Goal: Task Accomplishment & Management: Manage account settings

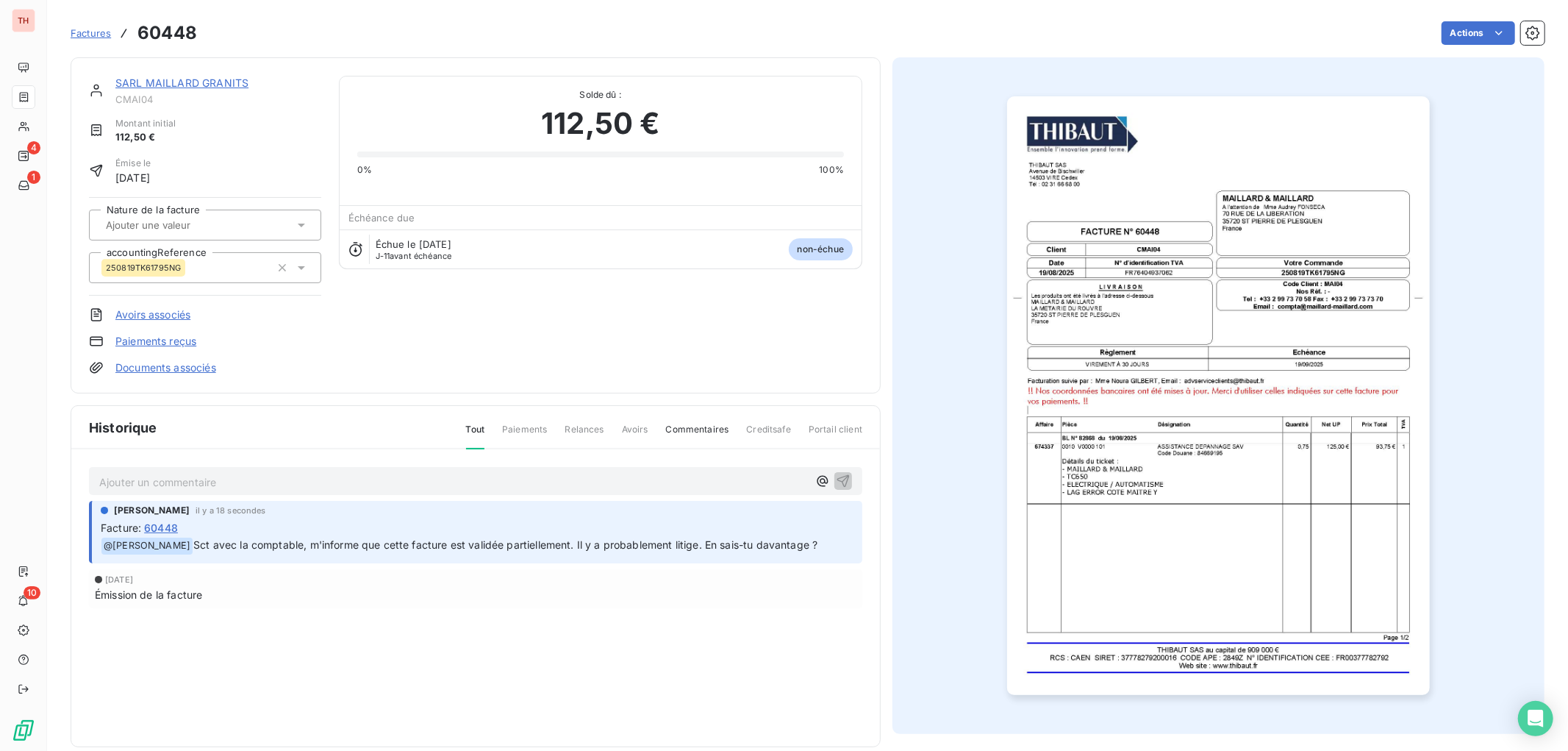
click at [216, 69] on div "SARL MAILLARD GRANITS CMAI04 Montant initial 112,50 € Émise le [DATE] Nature de…" at bounding box center [476, 225] width 811 height 336
click at [216, 78] on link "SARL MAILLARD GRANITS" at bounding box center [182, 83] width 133 height 12
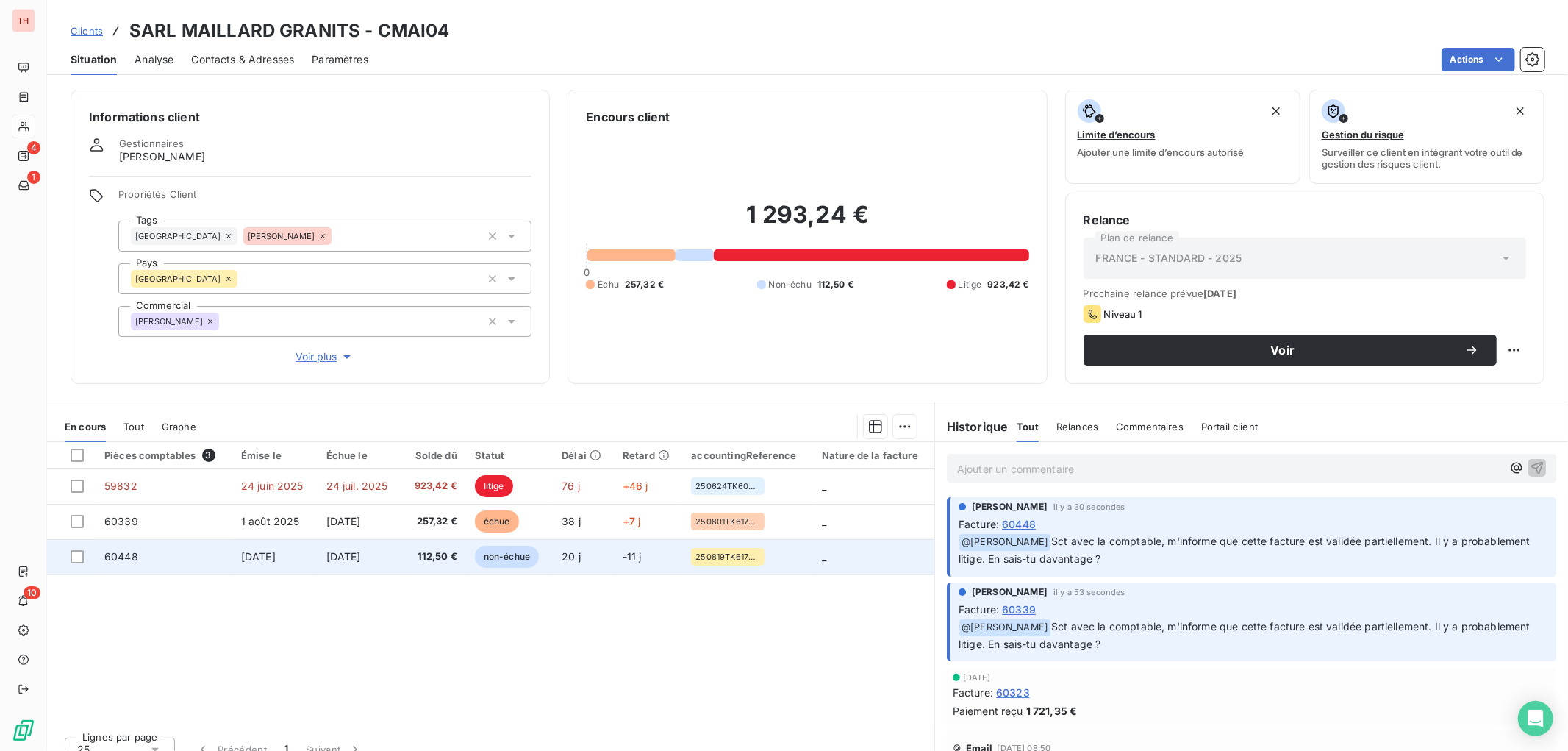
click at [406, 561] on td "112,50 €" at bounding box center [434, 557] width 64 height 36
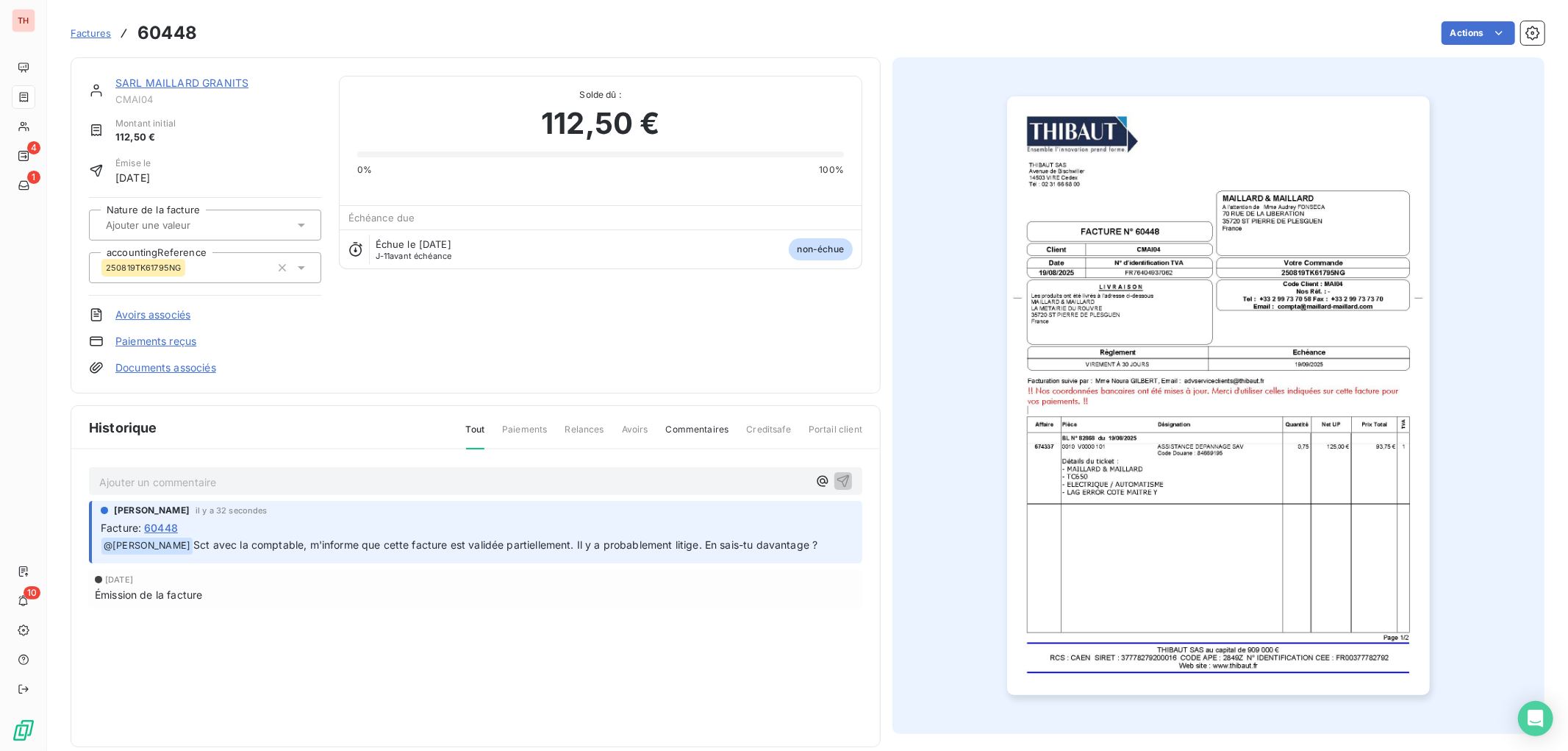
click at [1185, 446] on img "button" at bounding box center [1218, 396] width 423 height 599
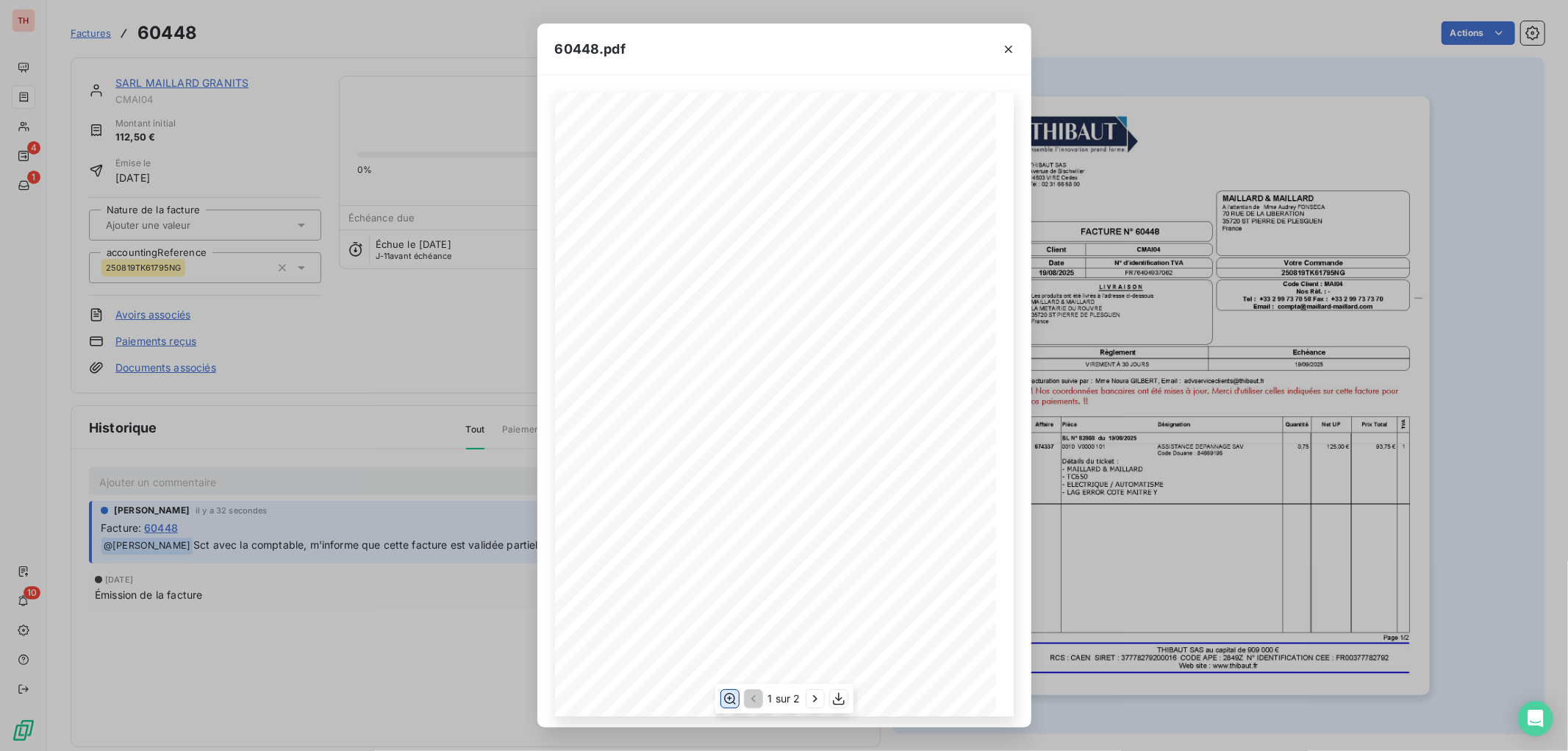
click at [733, 573] on icon "button" at bounding box center [729, 699] width 15 height 15
click at [264, 409] on div "60448.pdf THIBAUT [GEOGRAPHIC_DATA] 14503 VIRE Cedex TÈl : 02 31 66 68 00 FACTU…" at bounding box center [784, 375] width 1568 height 751
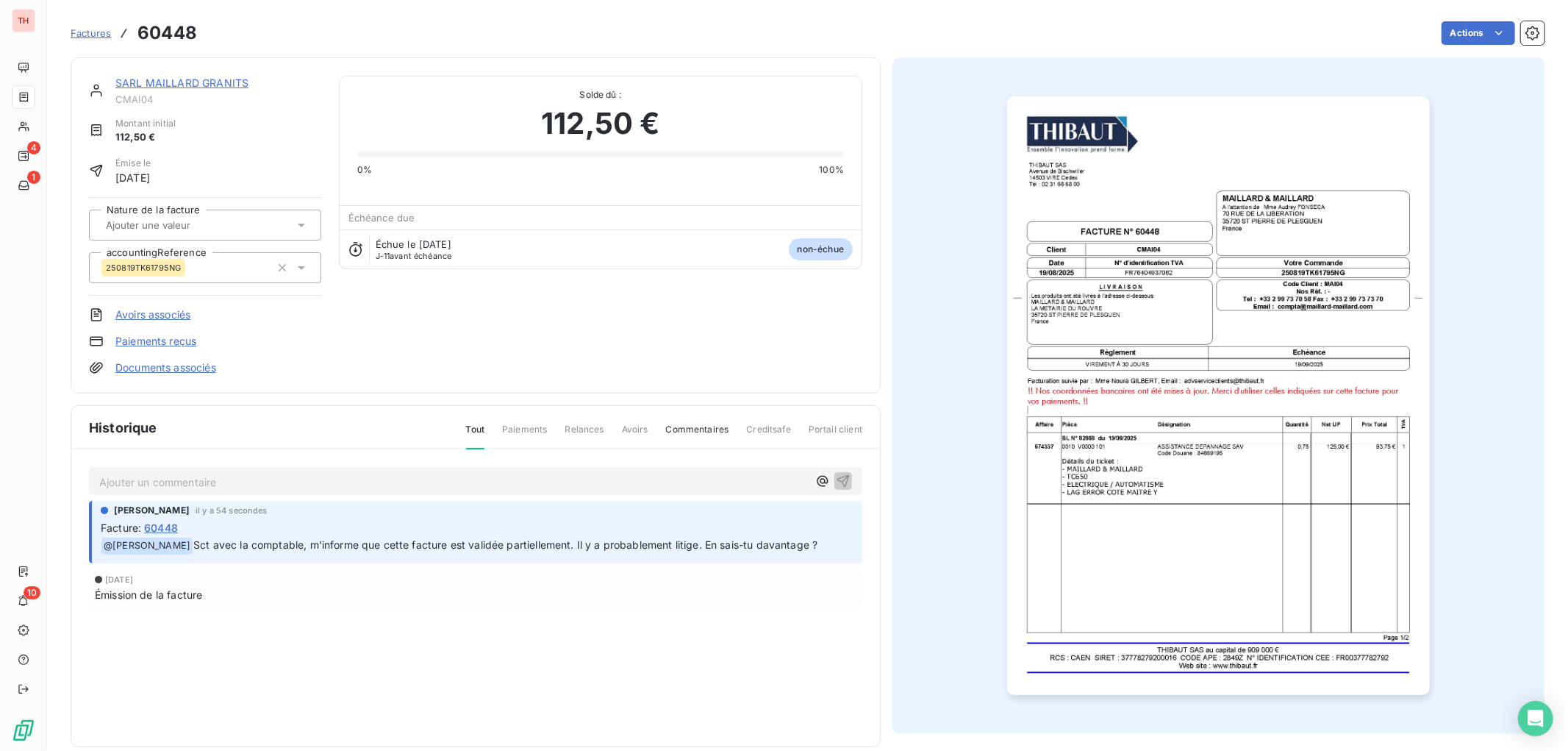
click at [302, 484] on p "Ajouter un commentaire ﻿" at bounding box center [453, 482] width 709 height 18
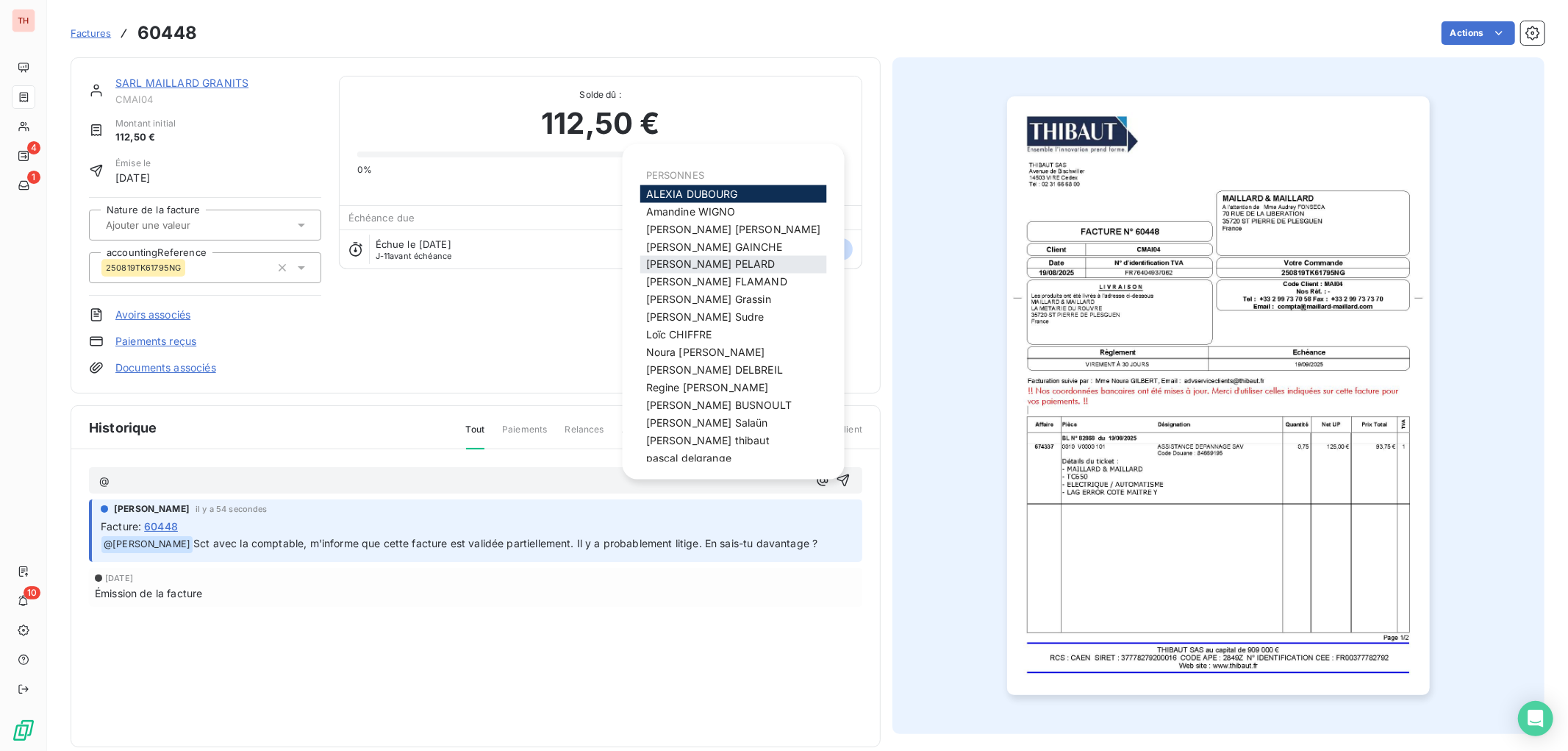
click at [714, 264] on span "[PERSON_NAME]" at bounding box center [711, 265] width 130 height 12
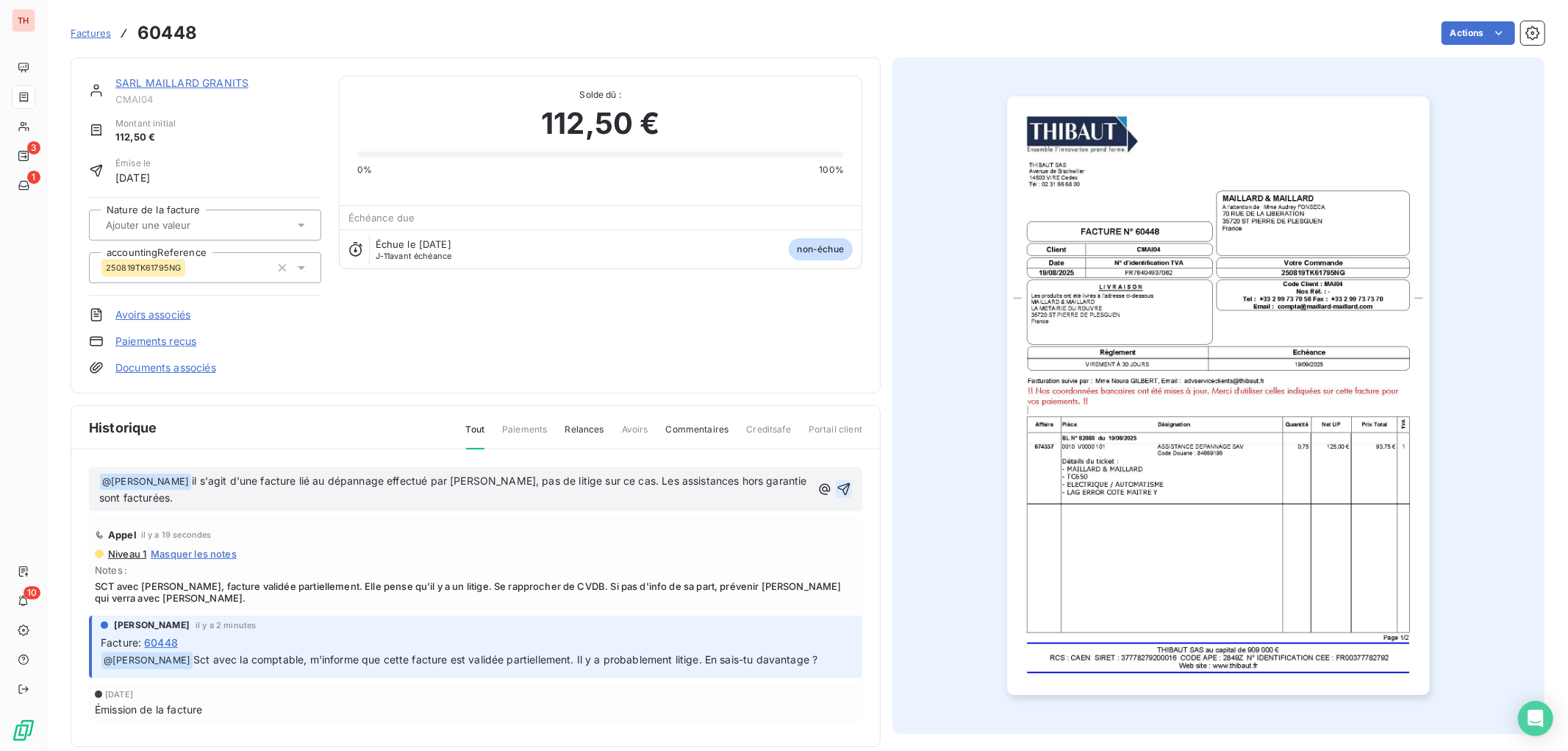
click at [838, 486] on icon "button" at bounding box center [844, 489] width 15 height 15
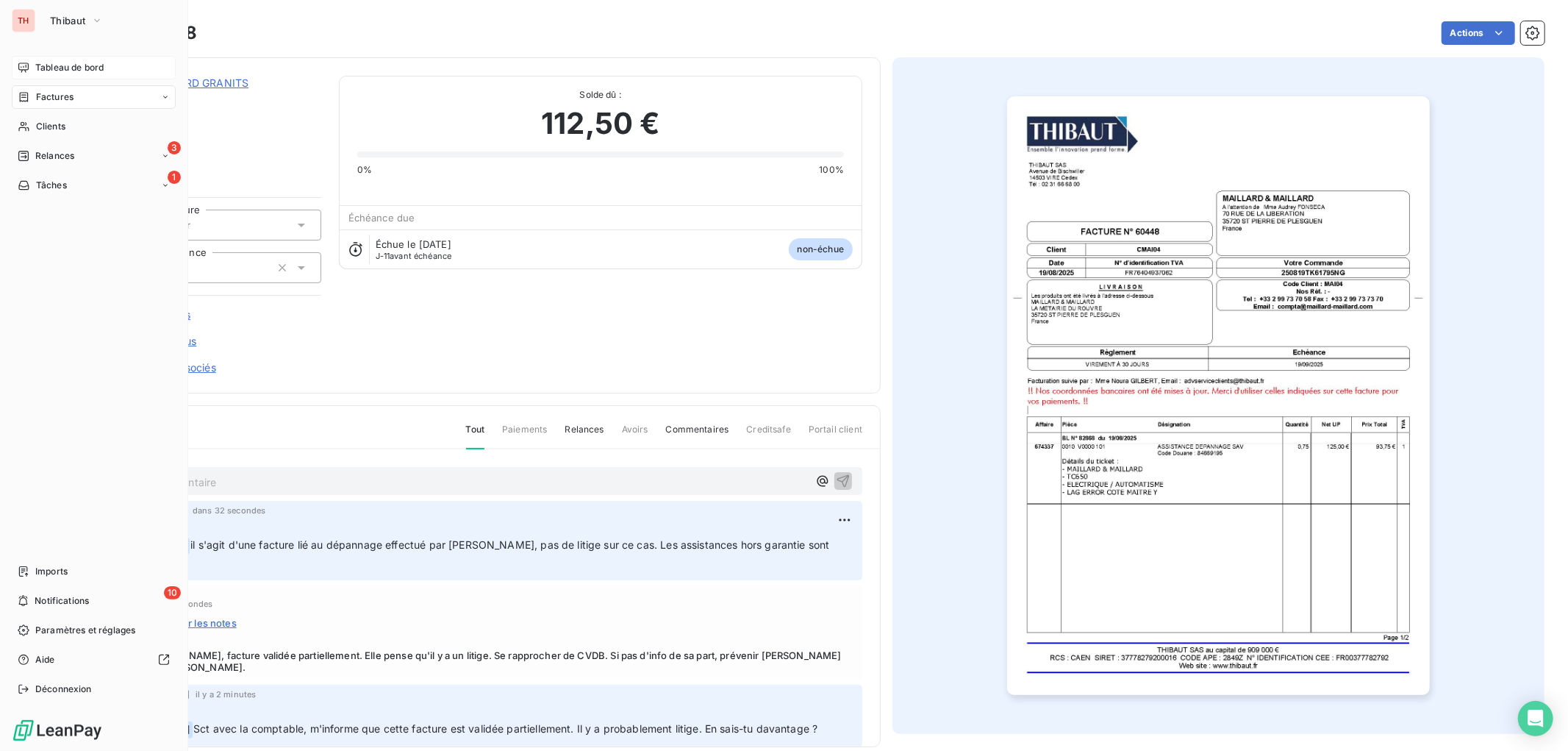
click at [33, 59] on div "Tableau de bord" at bounding box center [94, 67] width 164 height 23
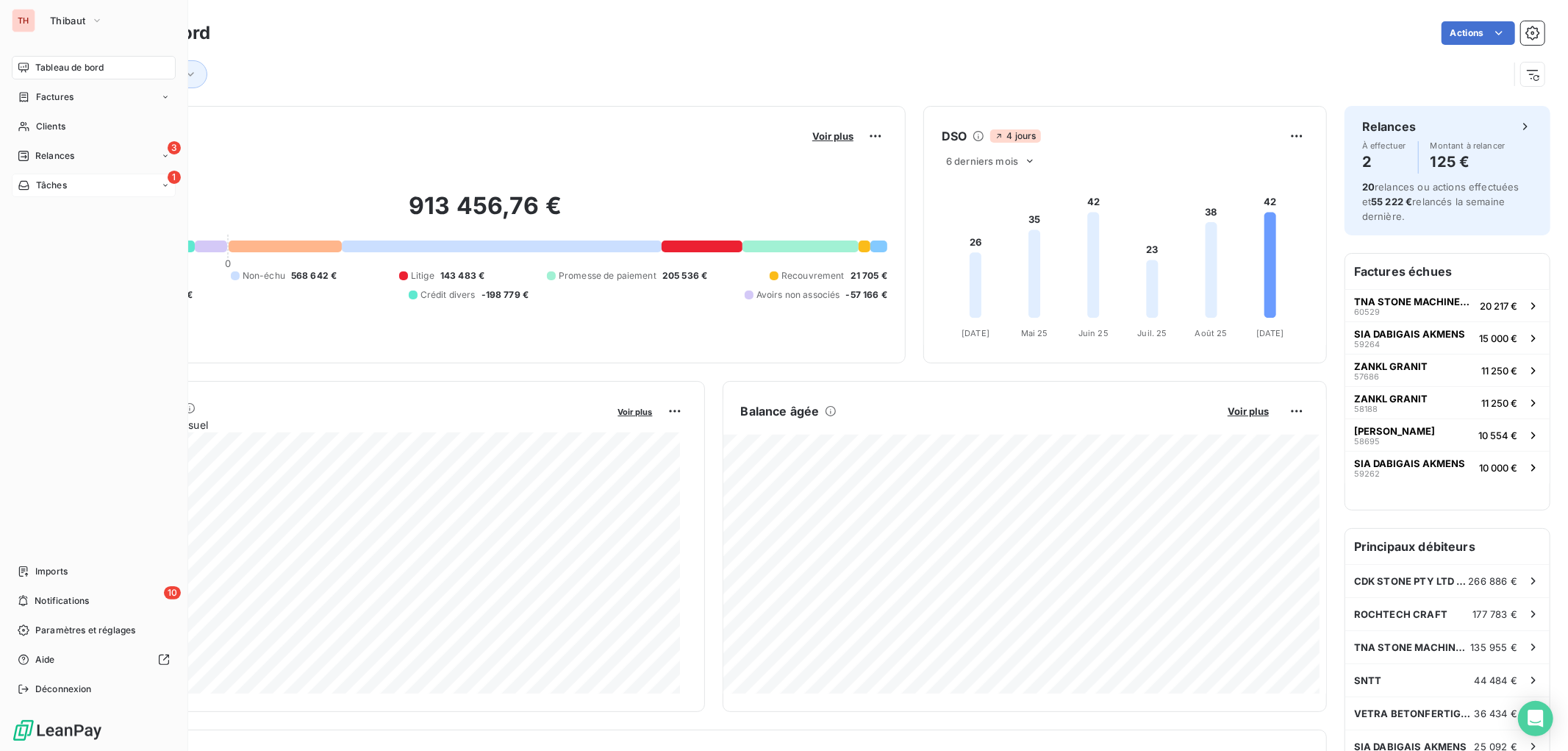
click at [70, 187] on div "1 Tâches" at bounding box center [94, 184] width 164 height 23
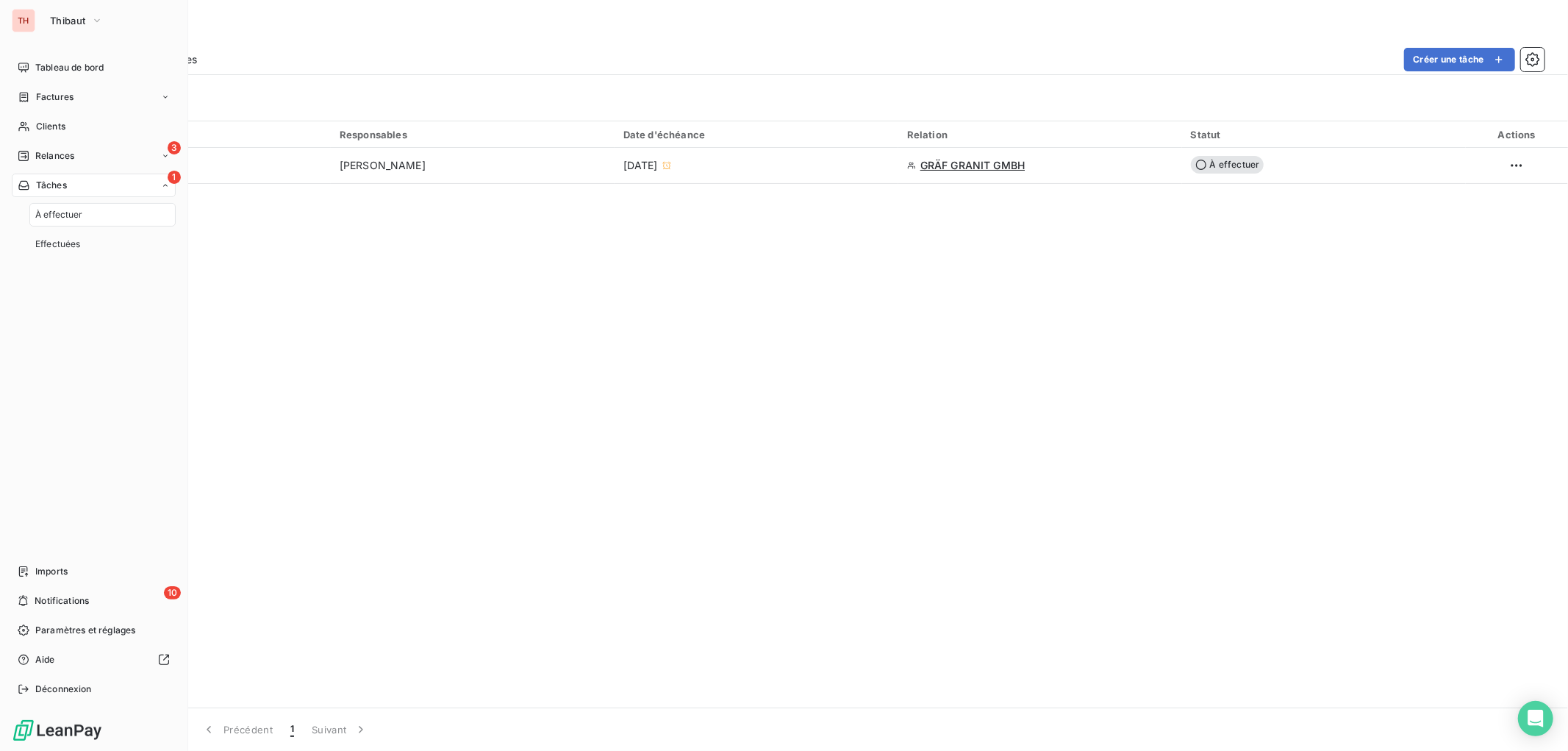
click at [97, 207] on div "À effectuer" at bounding box center [103, 214] width 146 height 23
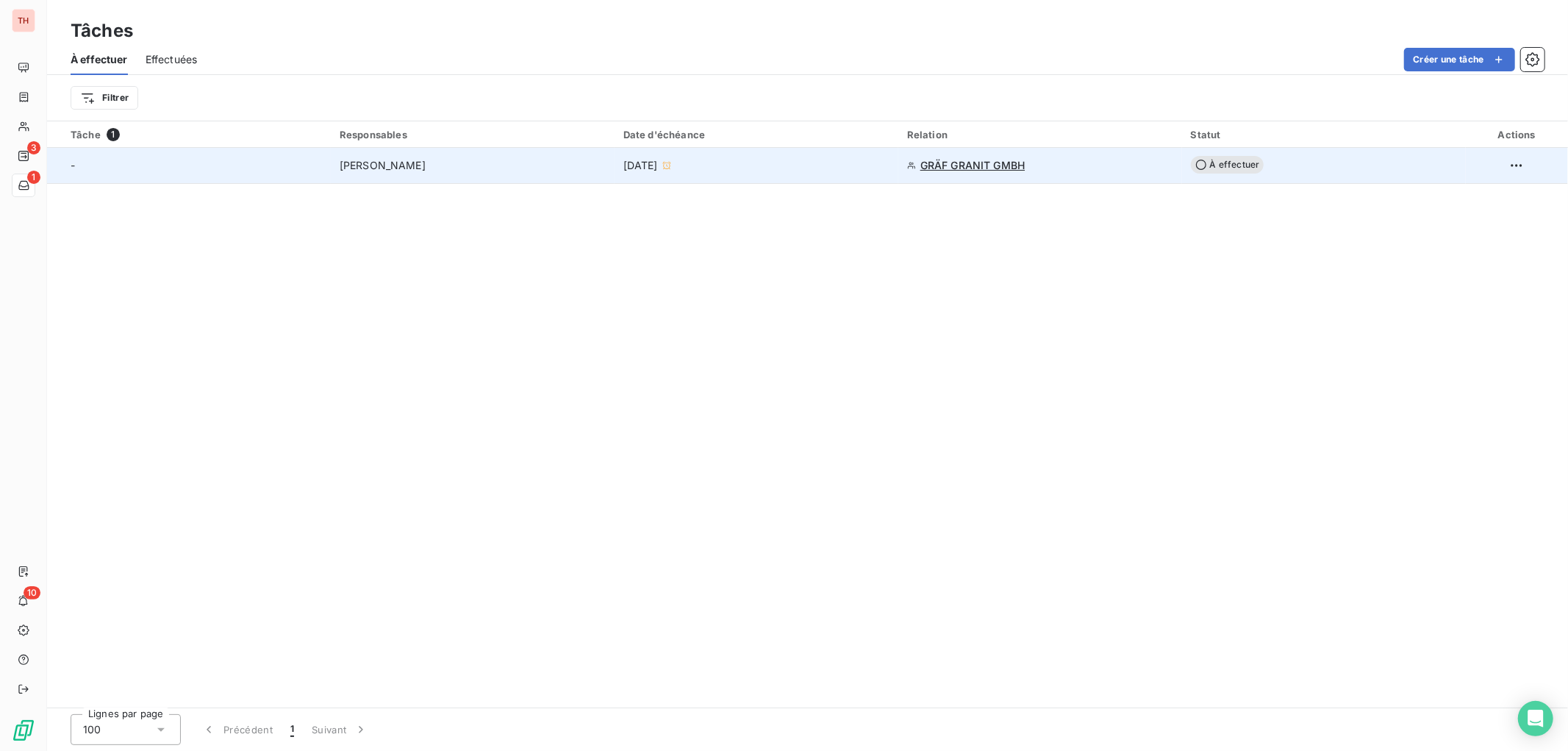
click at [456, 159] on div "[PERSON_NAME]" at bounding box center [473, 165] width 266 height 15
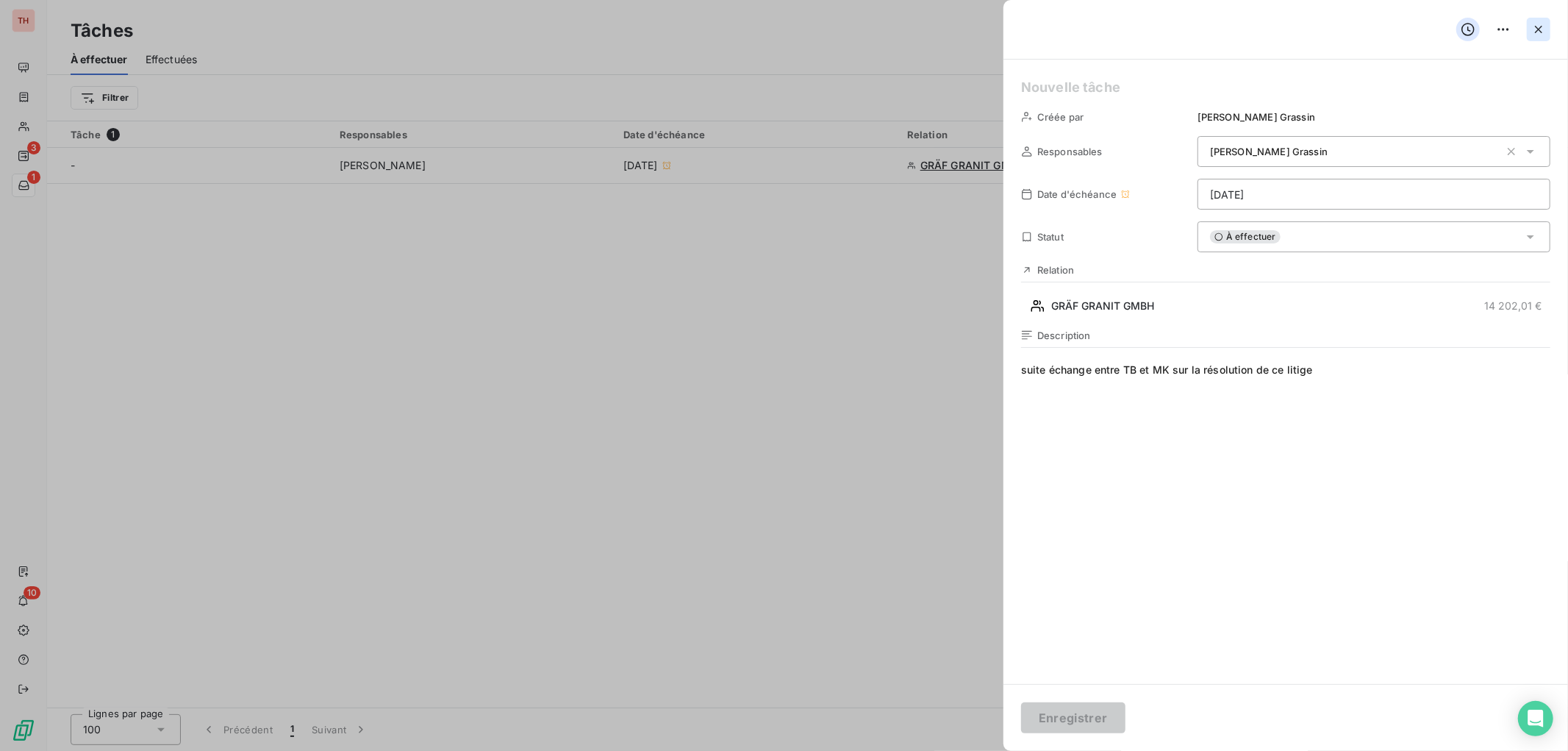
click at [1254, 36] on button "button" at bounding box center [1538, 29] width 23 height 23
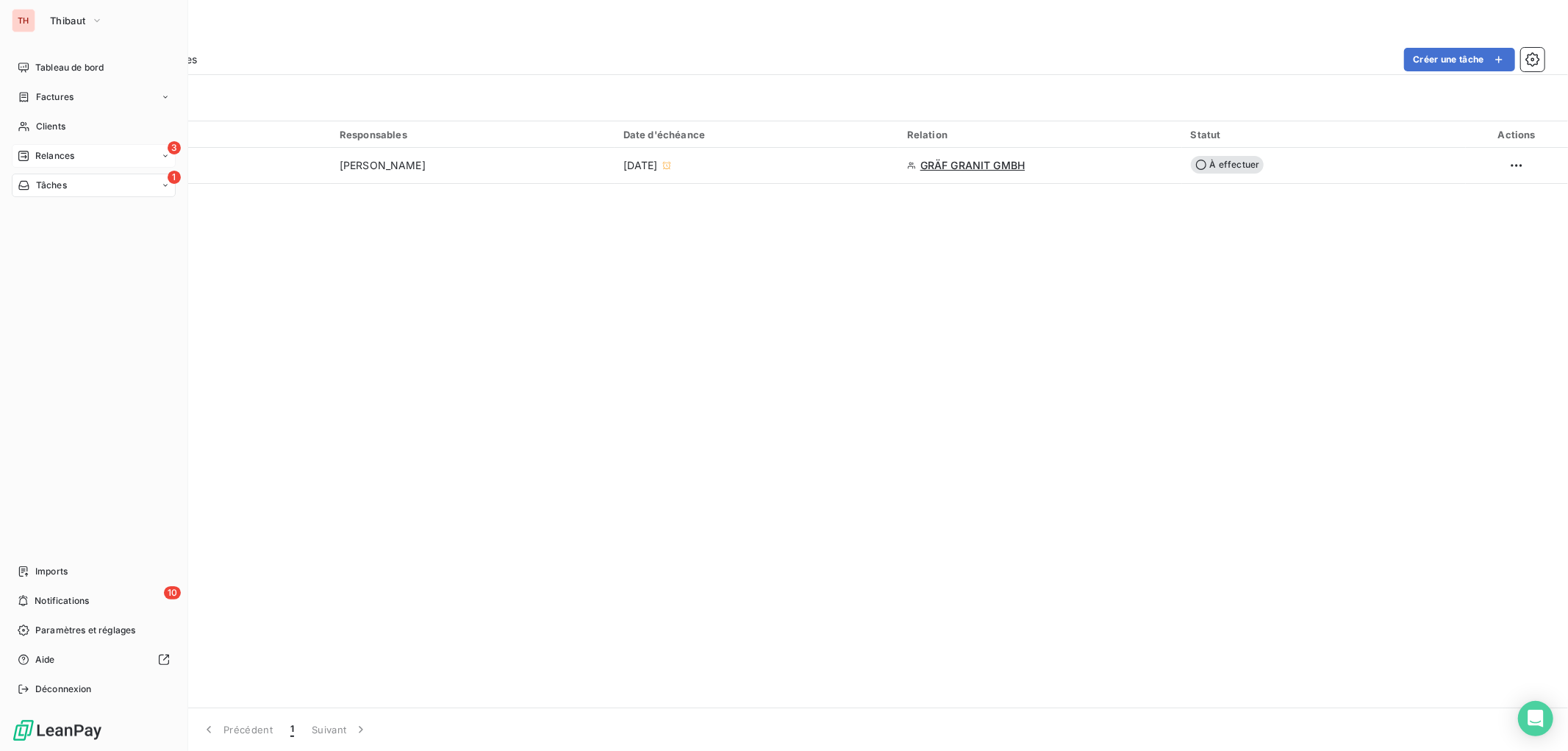
click at [40, 148] on div "3 Relances" at bounding box center [94, 156] width 164 height 23
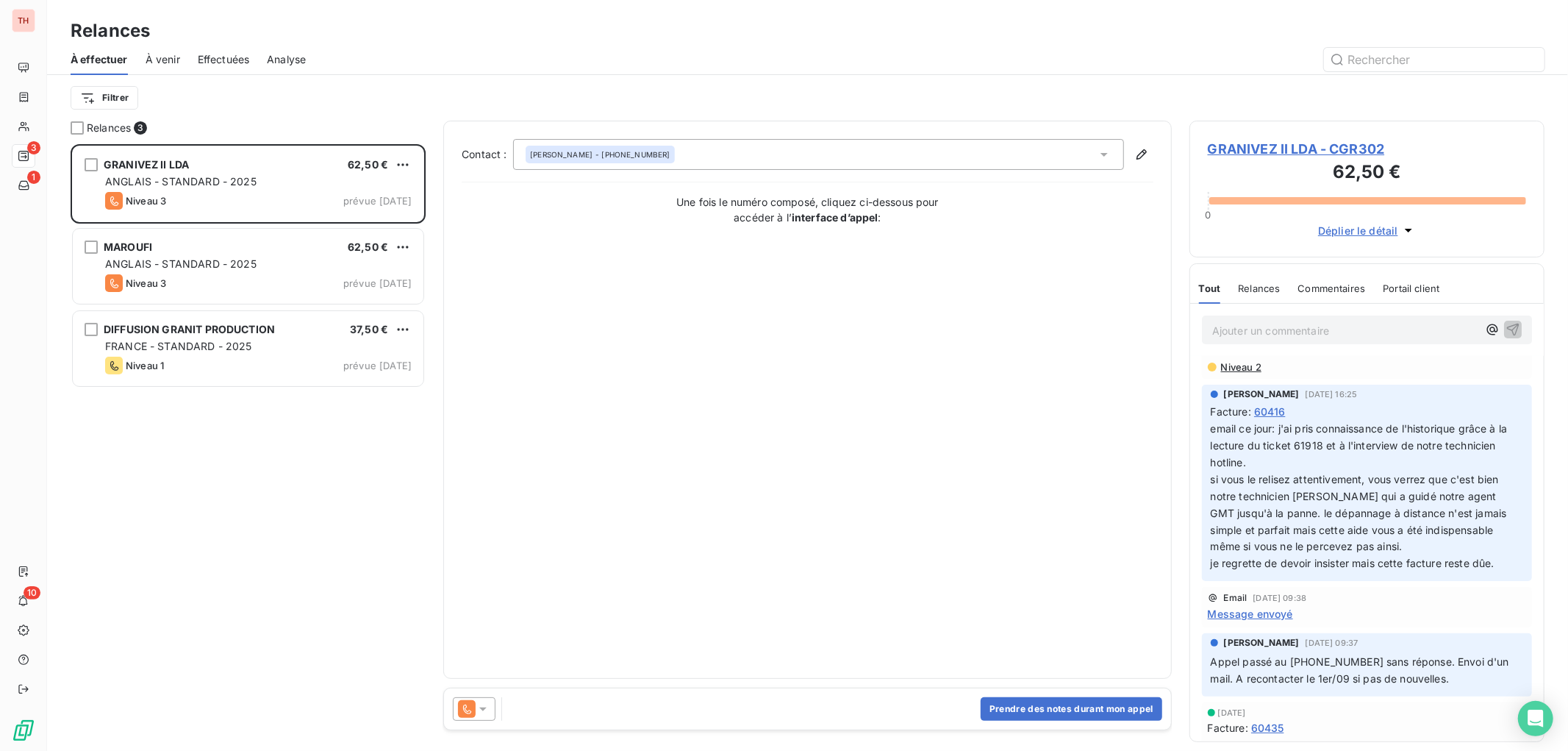
scroll to position [152, 0]
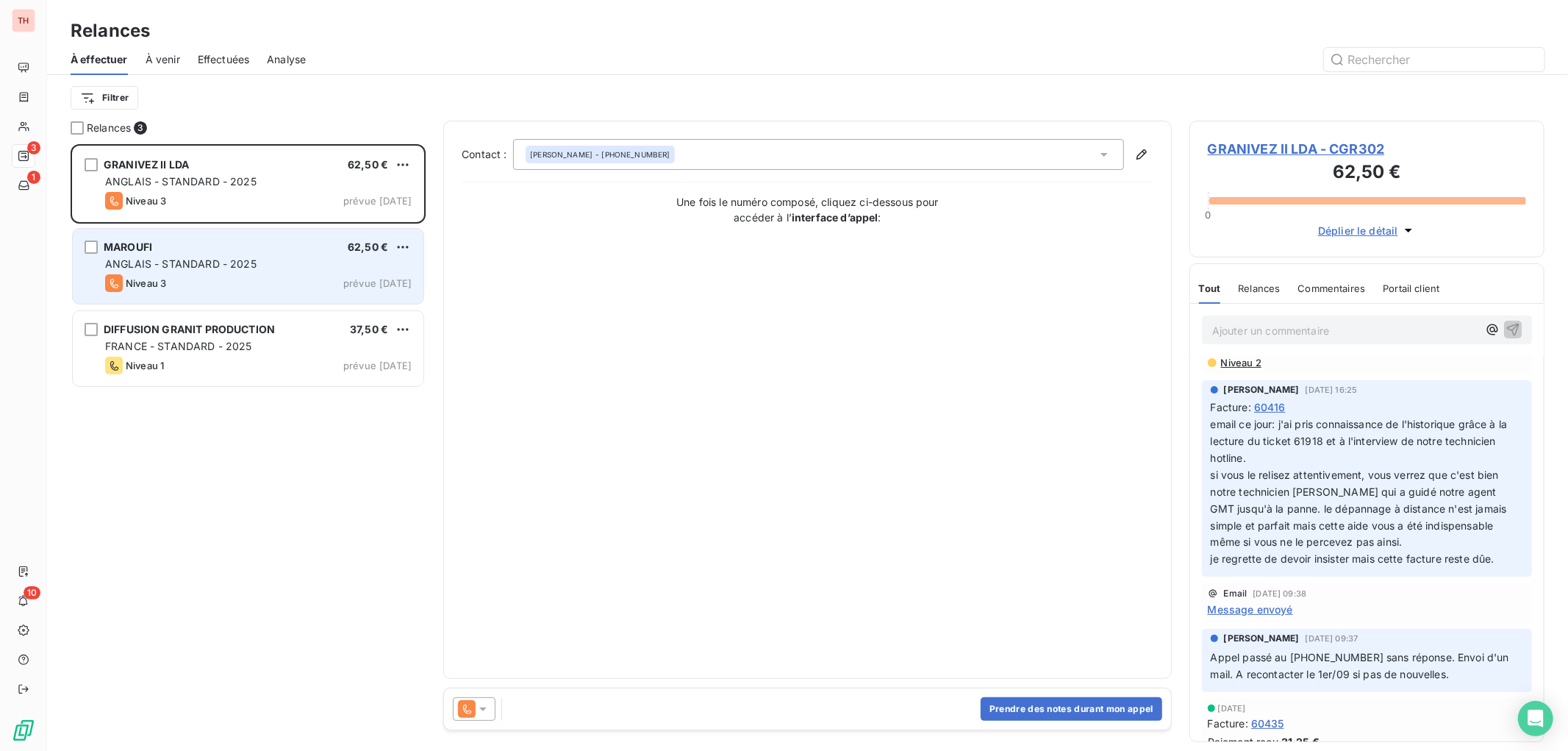
click at [226, 282] on div "Niveau 3 prévue [DATE]" at bounding box center [258, 283] width 306 height 17
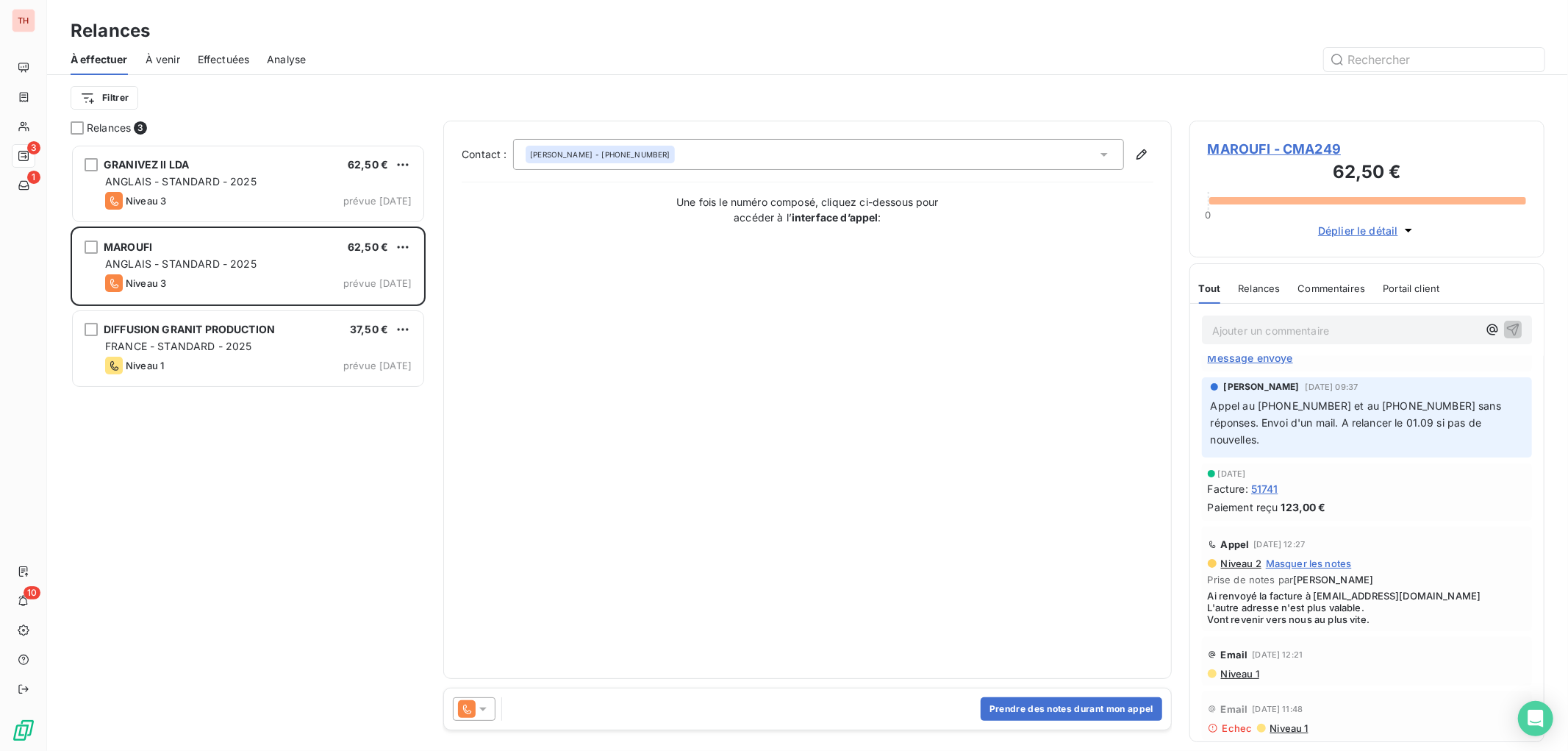
scroll to position [84, 0]
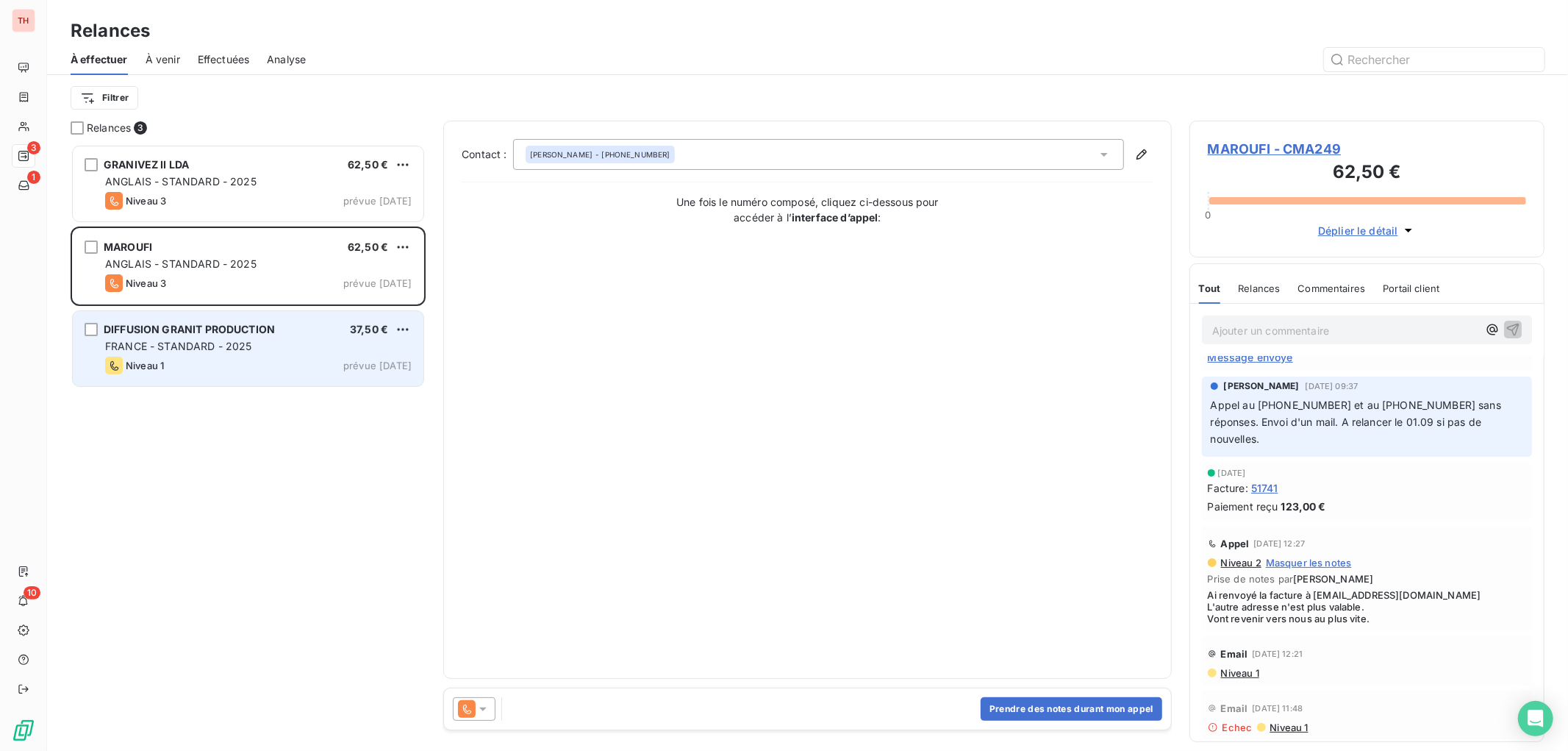
click at [237, 339] on div "FRANCE - STANDARD - 2025" at bounding box center [258, 346] width 306 height 15
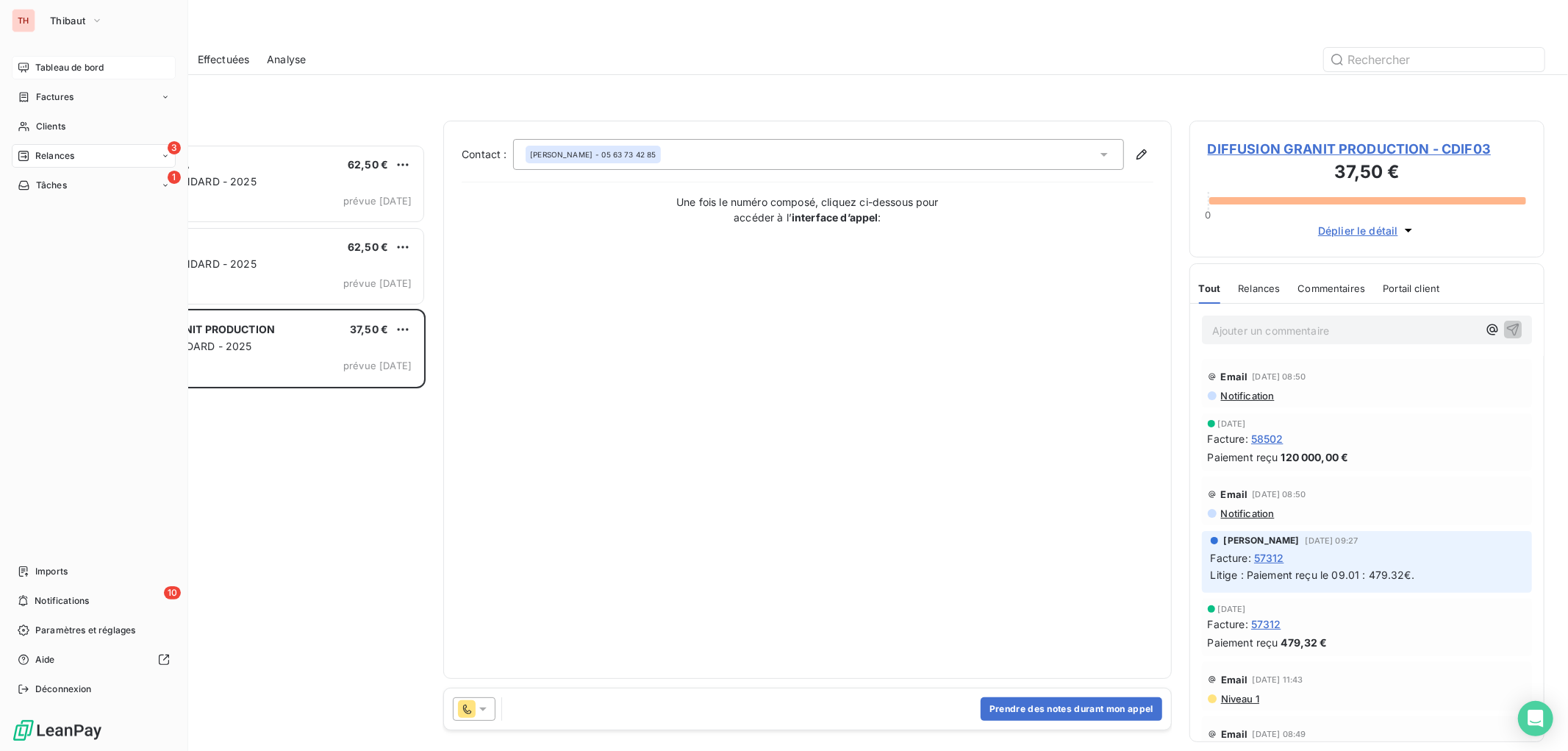
click at [37, 64] on span "Tableau de bord" at bounding box center [70, 67] width 69 height 13
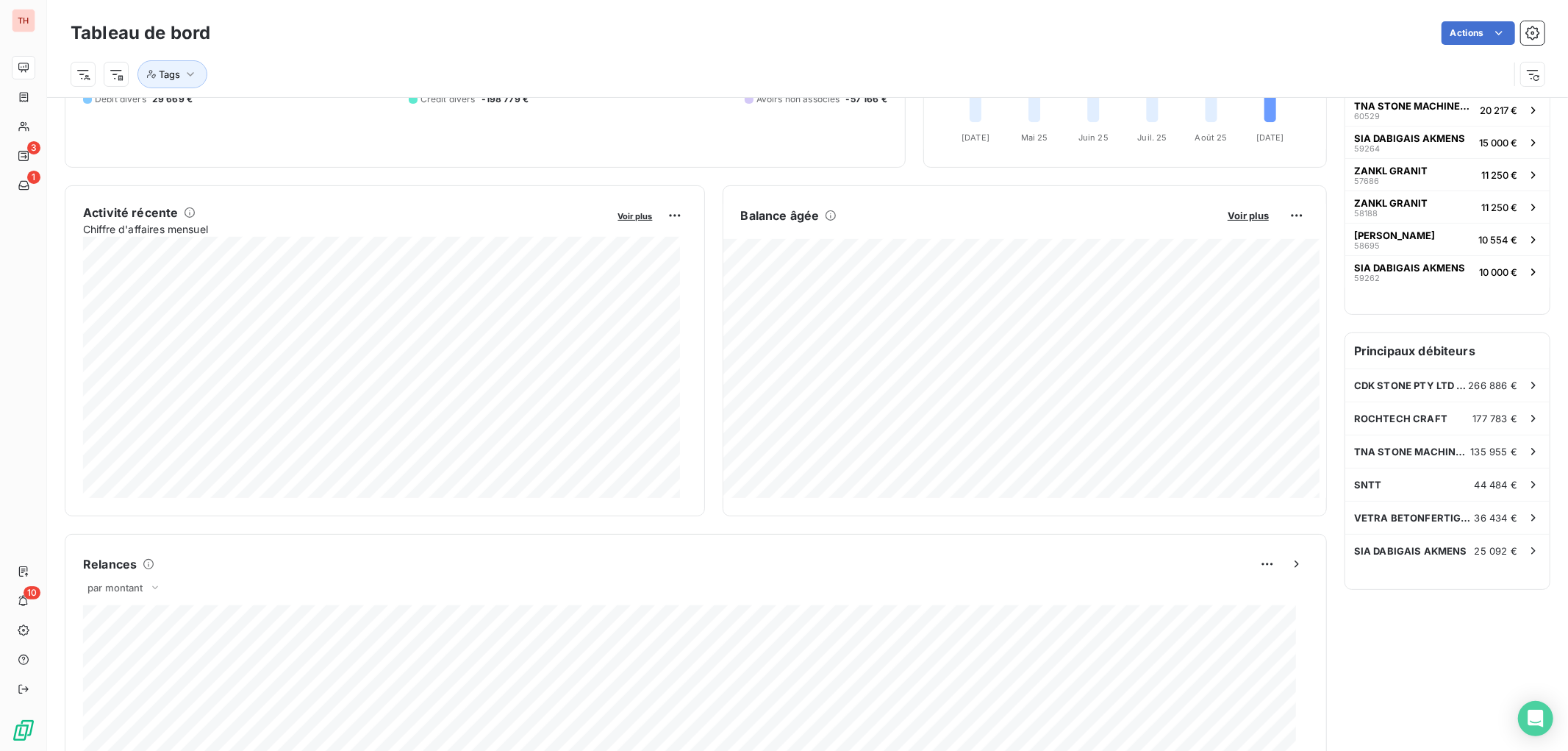
scroll to position [409, 0]
